Goal: Task Accomplishment & Management: Use online tool/utility

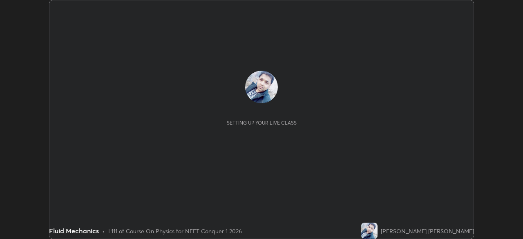
scroll to position [239, 523]
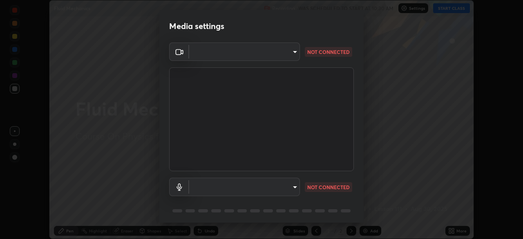
click at [255, 54] on body "Erase all Fluid Mechanics Recording WAS SCHEDULED TO START AT 10:30 AM Settings…" at bounding box center [261, 119] width 523 height 239
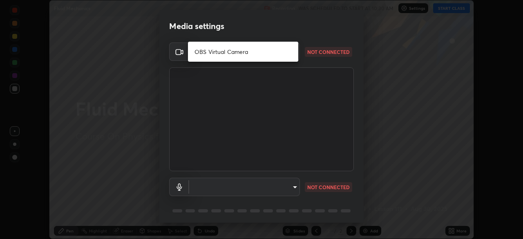
click at [230, 53] on li "OBS Virtual Camera" at bounding box center [243, 51] width 110 height 13
type input "8e861927aaf260a3e863d1c58e4bce9d5f033e6310261958bcd5df551f4f352f"
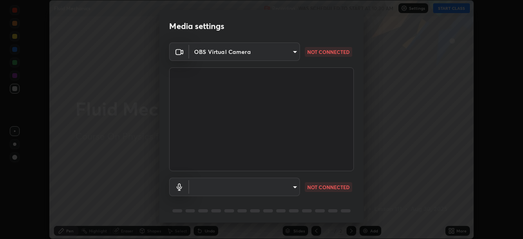
click at [245, 186] on body "Erase all Fluid Mechanics Recording WAS SCHEDULED TO START AT 10:30 AM Settings…" at bounding box center [261, 119] width 523 height 239
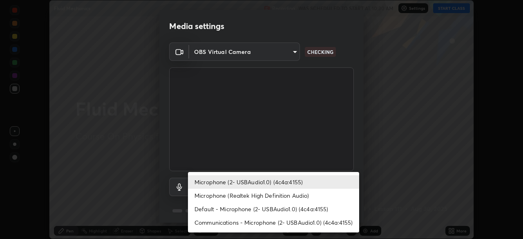
click at [238, 209] on li "Default - Microphone (2- USBAudio1.0) (4c4a:4155)" at bounding box center [273, 208] width 171 height 13
type input "default"
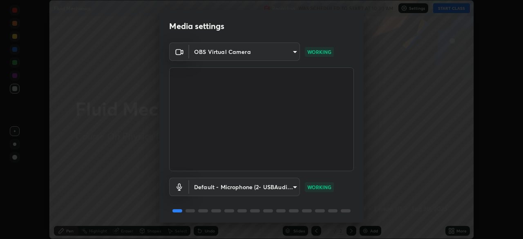
scroll to position [29, 0]
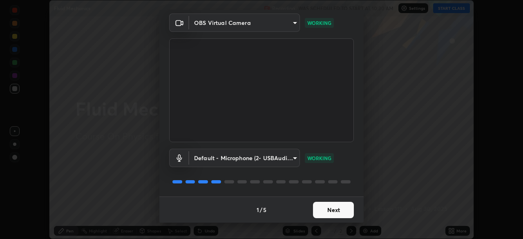
click at [330, 207] on button "Next" at bounding box center [333, 210] width 41 height 16
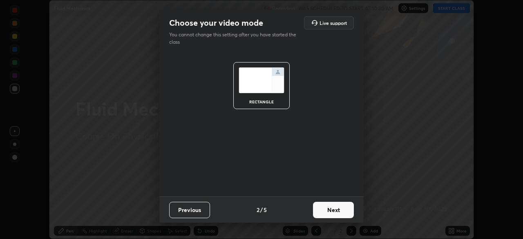
scroll to position [0, 0]
click at [330, 203] on button "Next" at bounding box center [333, 210] width 41 height 16
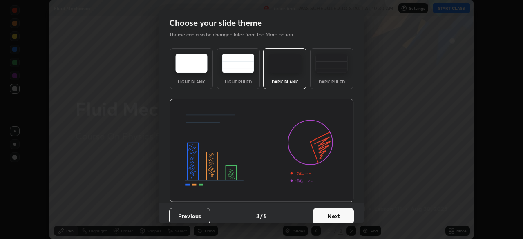
click at [330, 217] on button "Next" at bounding box center [333, 216] width 41 height 16
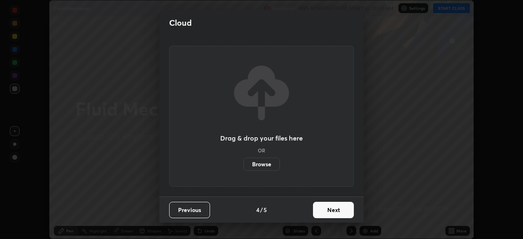
click at [329, 214] on button "Next" at bounding box center [333, 210] width 41 height 16
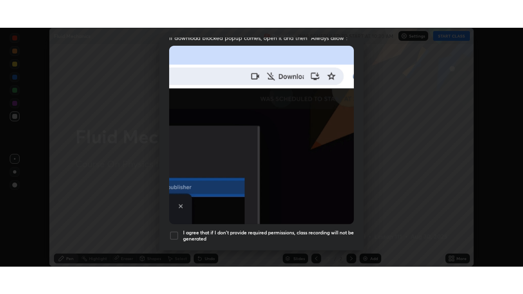
scroll to position [196, 0]
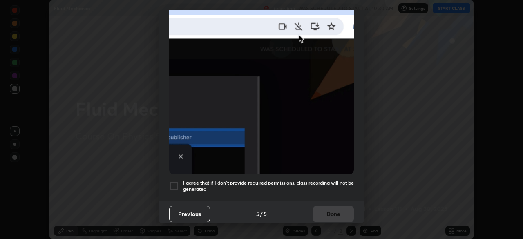
click at [171, 183] on div at bounding box center [174, 186] width 10 height 10
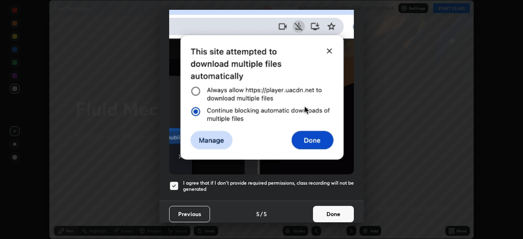
click at [327, 209] on button "Done" at bounding box center [333, 214] width 41 height 16
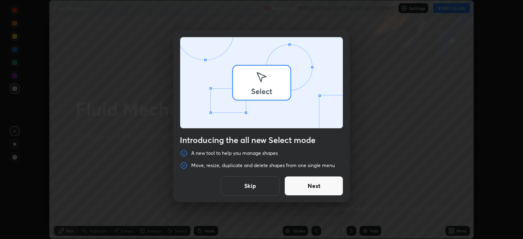
click at [446, 7] on div "Introducing the all new Select mode A new tool to help you manage shapes Move, …" at bounding box center [261, 119] width 523 height 239
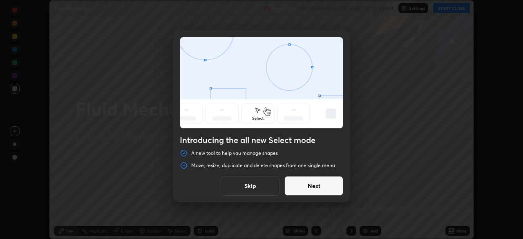
click at [255, 187] on button "Skip" at bounding box center [250, 186] width 59 height 20
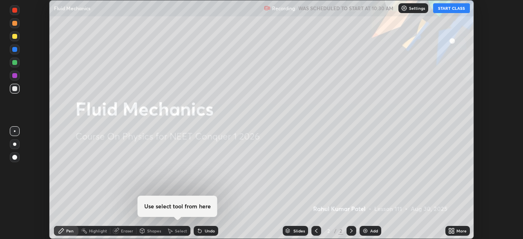
click at [448, 9] on button "START CLASS" at bounding box center [451, 8] width 37 height 10
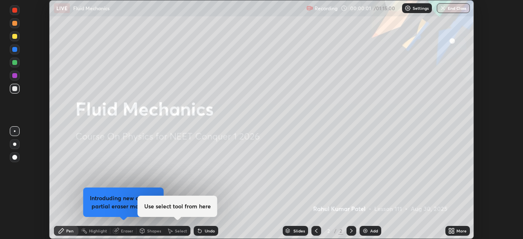
click at [453, 229] on icon at bounding box center [453, 230] width 2 height 2
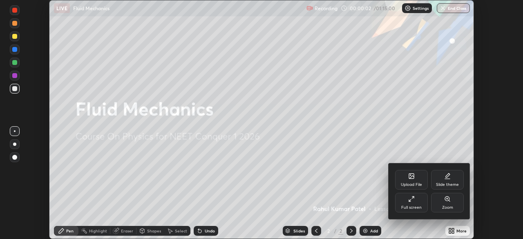
click at [416, 208] on div "Full screen" at bounding box center [411, 208] width 20 height 4
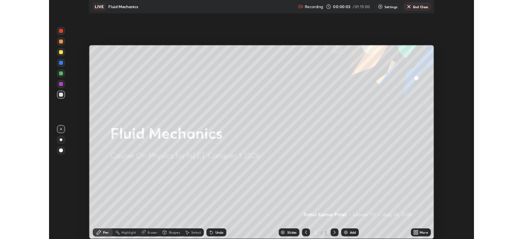
scroll to position [294, 523]
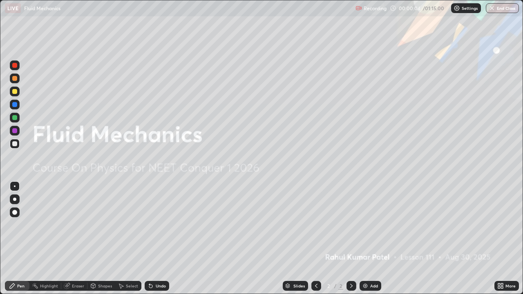
click at [370, 239] on div "Add" at bounding box center [374, 286] width 8 height 4
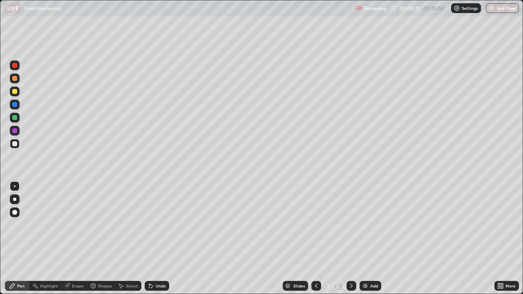
click at [15, 79] on div at bounding box center [14, 78] width 5 height 5
click at [77, 239] on div "Eraser" at bounding box center [78, 286] width 12 height 4
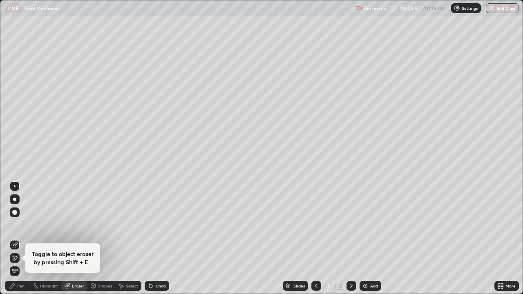
click at [22, 239] on div "Pen" at bounding box center [20, 286] width 7 height 4
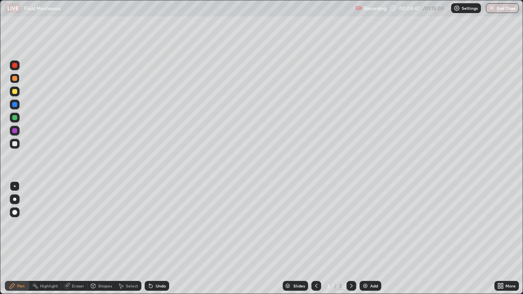
click at [370, 239] on div "Add" at bounding box center [374, 286] width 8 height 4
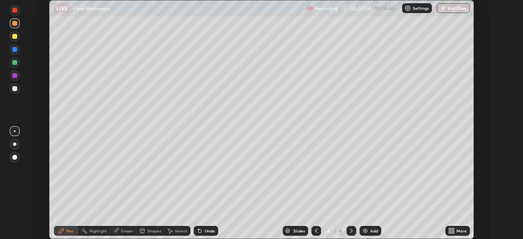
click at [455, 232] on div "More" at bounding box center [458, 231] width 25 height 10
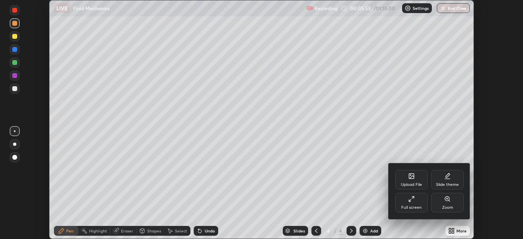
click at [421, 204] on div "Full screen" at bounding box center [411, 203] width 33 height 20
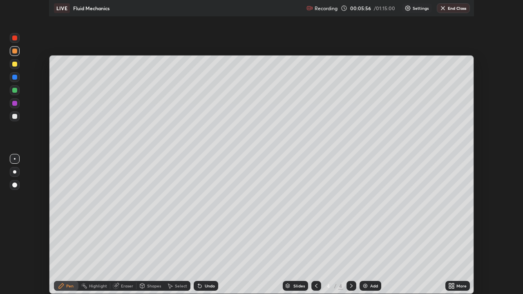
scroll to position [294, 523]
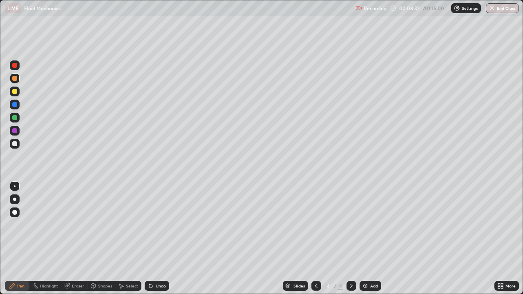
click at [371, 239] on div "Add" at bounding box center [374, 286] width 8 height 4
click at [372, 239] on div "Add" at bounding box center [374, 286] width 8 height 4
click at [153, 239] on div "Undo" at bounding box center [157, 286] width 25 height 10
click at [150, 239] on icon at bounding box center [150, 286] width 3 height 3
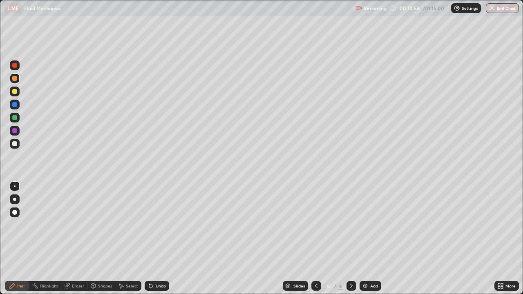
click at [151, 239] on div "Undo" at bounding box center [157, 286] width 25 height 10
click at [154, 239] on div "Undo" at bounding box center [157, 286] width 25 height 10
click at [153, 239] on div "Undo" at bounding box center [157, 286] width 25 height 10
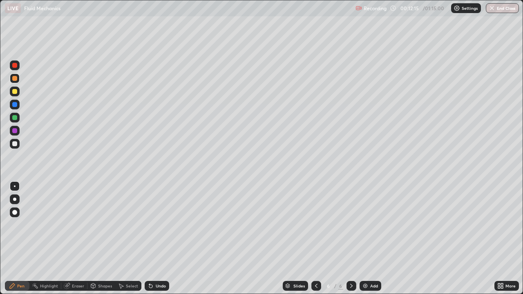
click at [77, 239] on div "Eraser" at bounding box center [78, 286] width 12 height 4
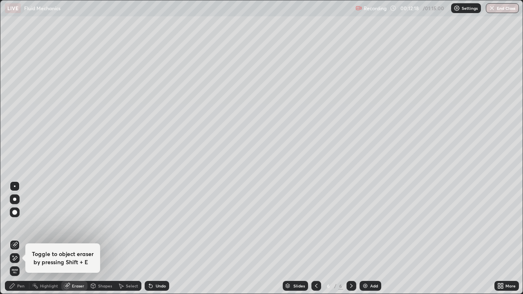
click at [23, 239] on div "Pen" at bounding box center [20, 286] width 7 height 4
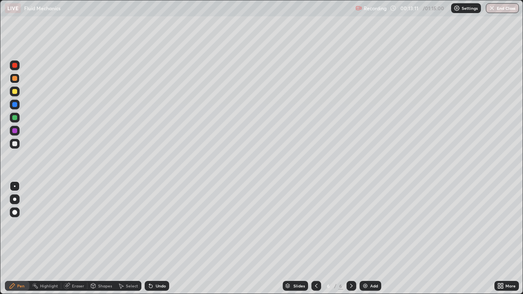
click at [13, 142] on div at bounding box center [14, 143] width 5 height 5
click at [76, 239] on div "Eraser" at bounding box center [78, 286] width 12 height 4
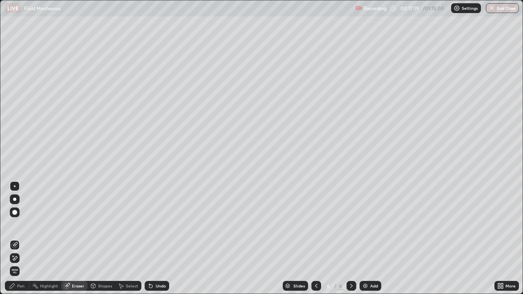
click at [24, 239] on div "Pen" at bounding box center [20, 286] width 7 height 4
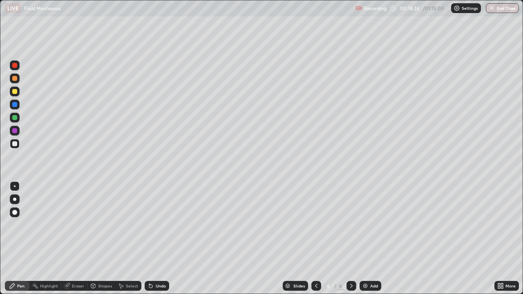
click at [159, 239] on div "Undo" at bounding box center [161, 286] width 10 height 4
click at [156, 239] on div "Undo" at bounding box center [161, 286] width 10 height 4
click at [158, 239] on div "Undo" at bounding box center [157, 286] width 25 height 10
click at [368, 239] on img at bounding box center [365, 286] width 7 height 7
